Goal: Navigation & Orientation: Find specific page/section

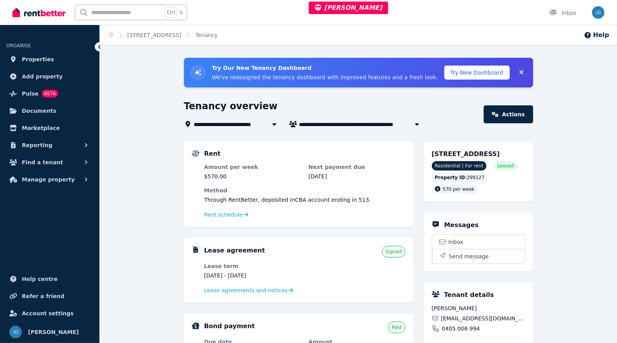
click at [33, 92] on span "Pulse" at bounding box center [30, 93] width 17 height 9
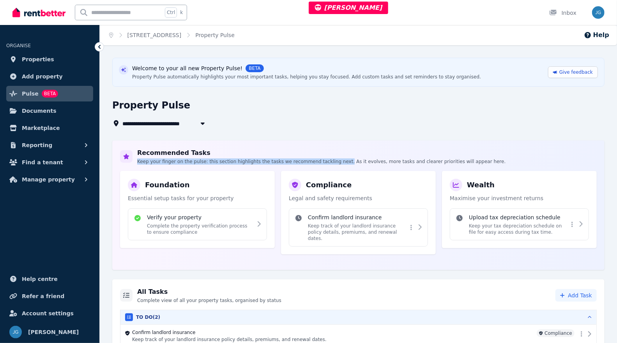
drag, startPoint x: 138, startPoint y: 163, endPoint x: 326, endPoint y: 159, distance: 188.4
click at [326, 159] on p "Keep your finger on the pulse: this section highlights the tasks we recommend t…" at bounding box center [321, 161] width 369 height 6
copy p "Keep your finger on the pulse: this section highlights the tasks we recommend t…"
